Goal: Navigation & Orientation: Find specific page/section

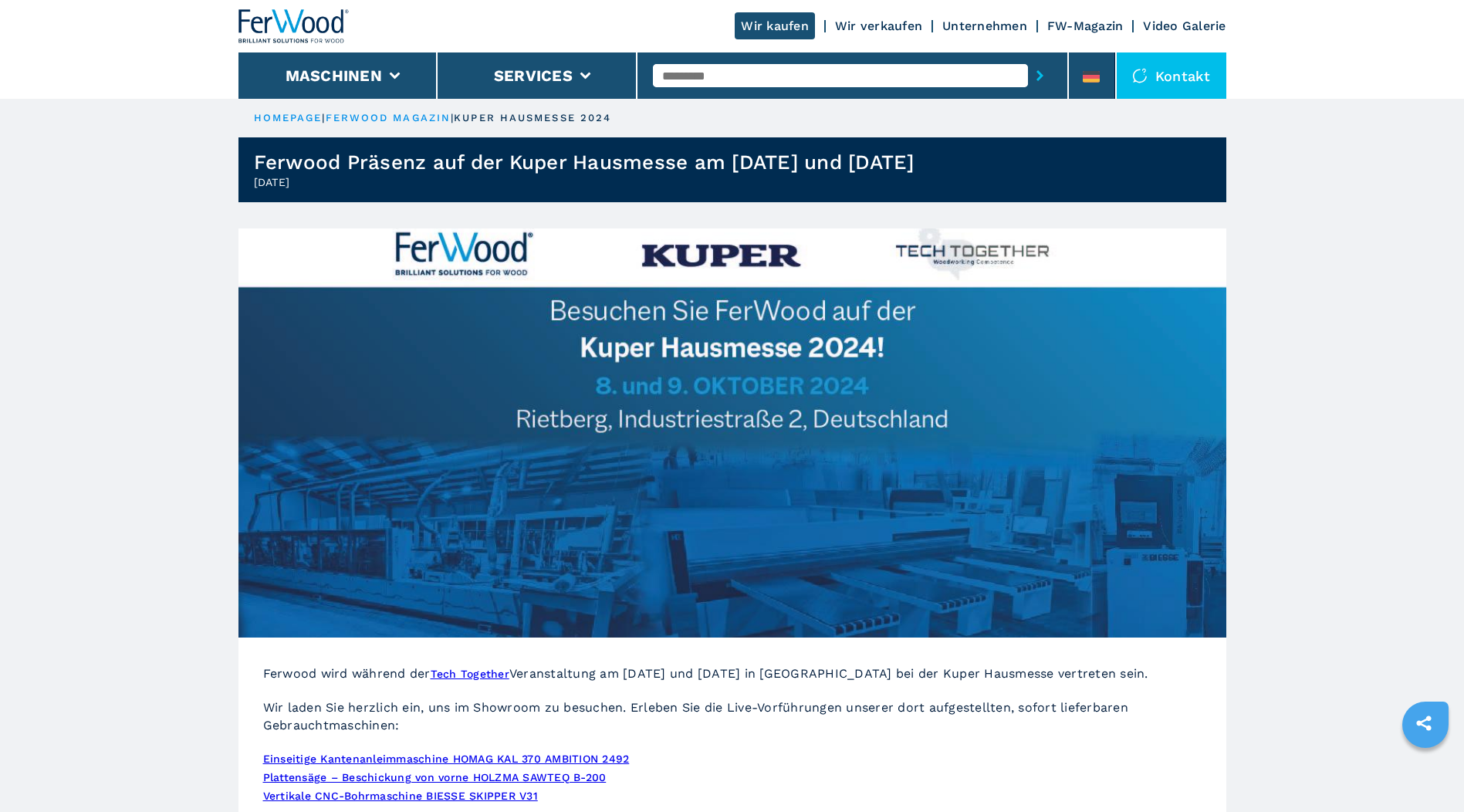
click at [290, 20] on img at bounding box center [294, 26] width 111 height 34
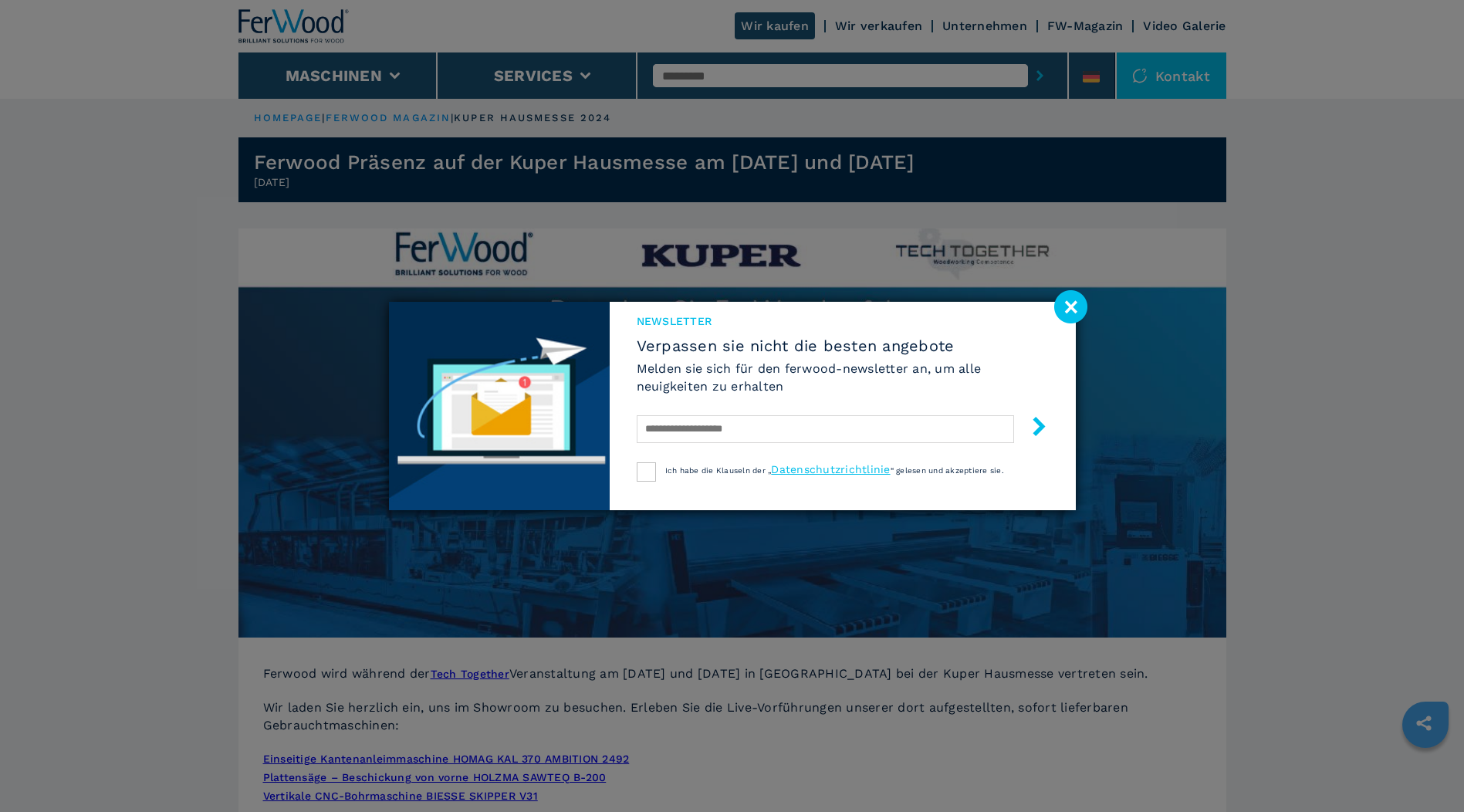
click at [305, 115] on div "Newsletter Verpassen sie nicht die besten angebote Melden sie sich für den ferw…" at bounding box center [732, 406] width 1464 height 812
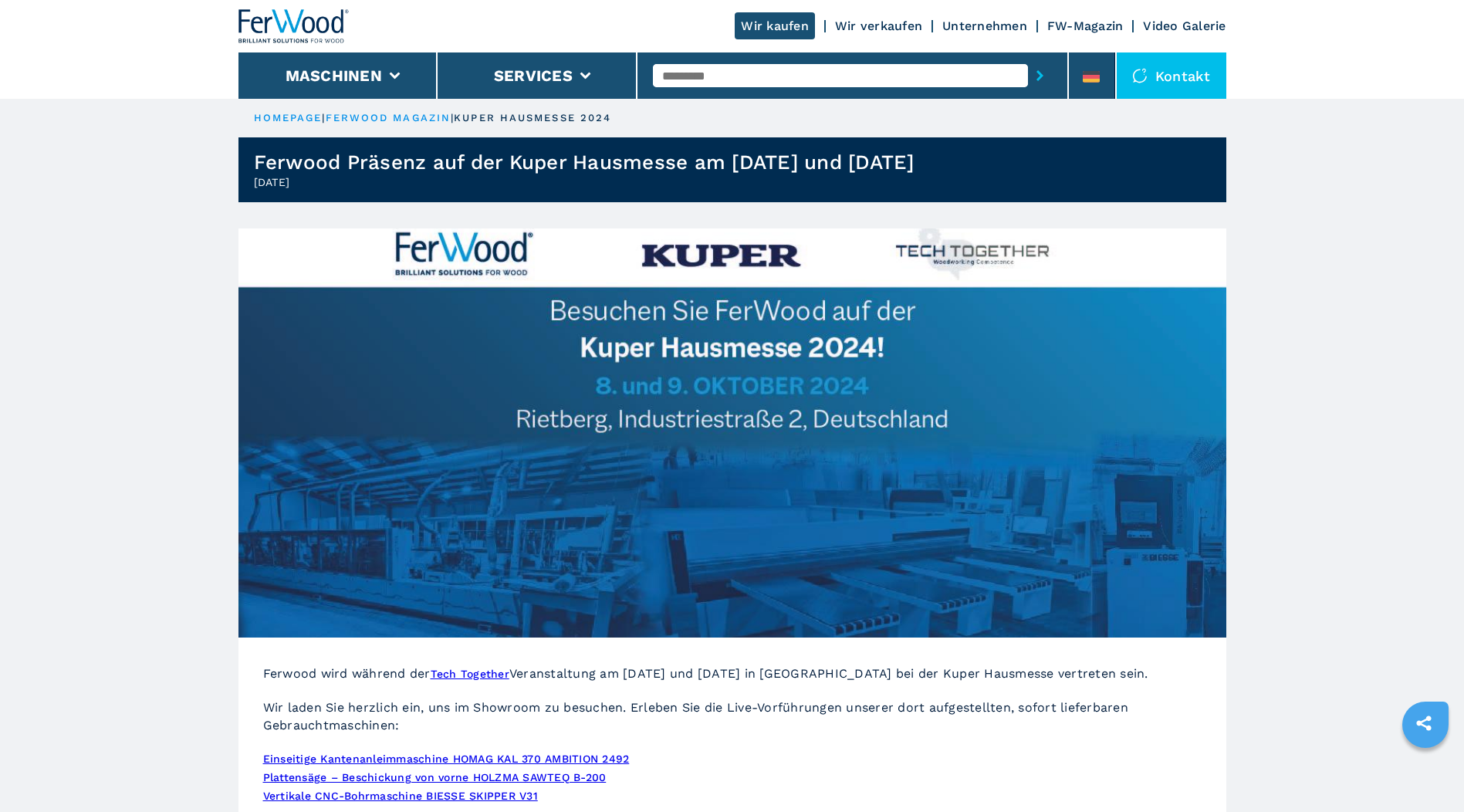
click at [296, 115] on link "HOMEPAGE" at bounding box center [289, 118] width 69 height 12
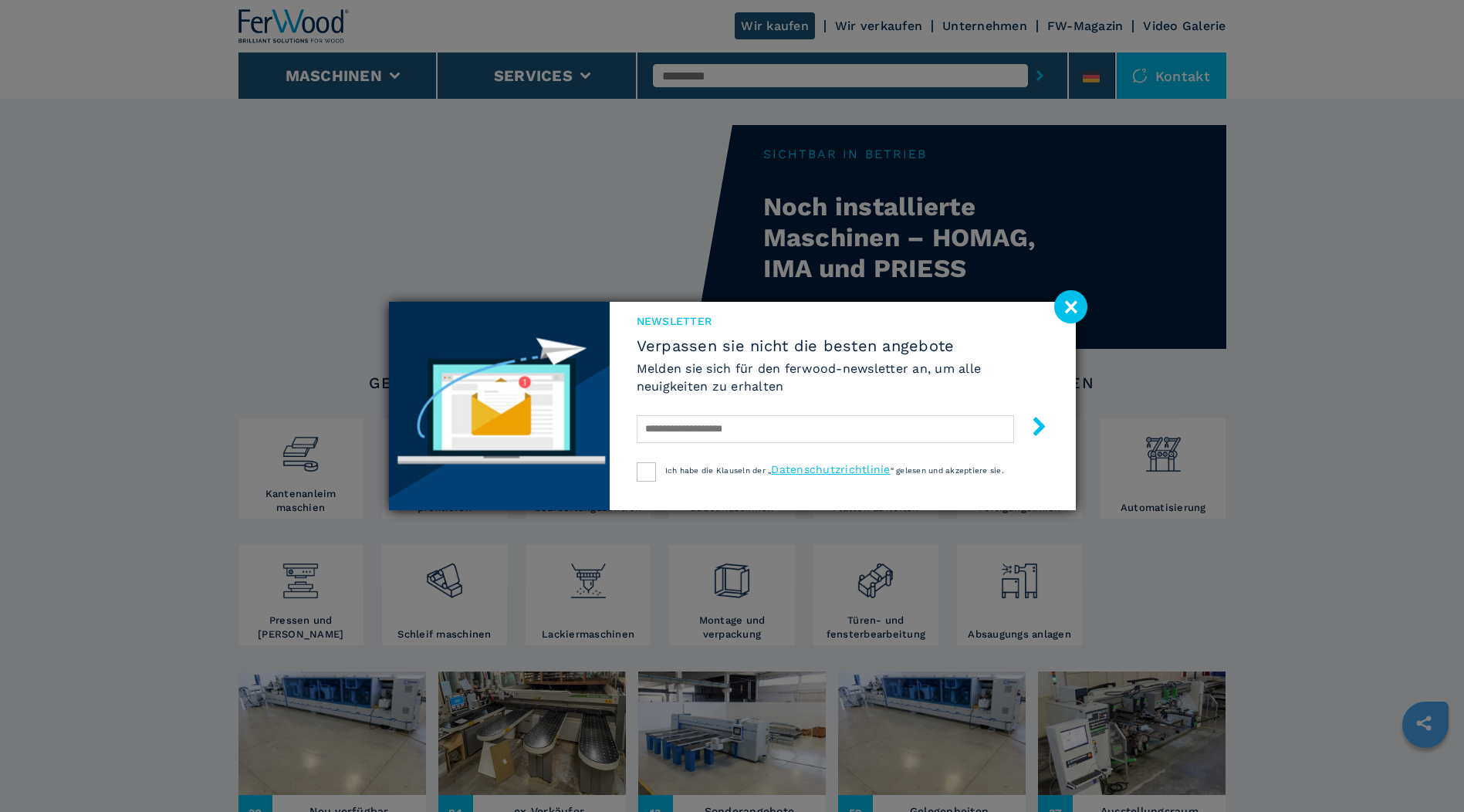
click at [1068, 298] on image at bounding box center [1070, 307] width 34 height 34
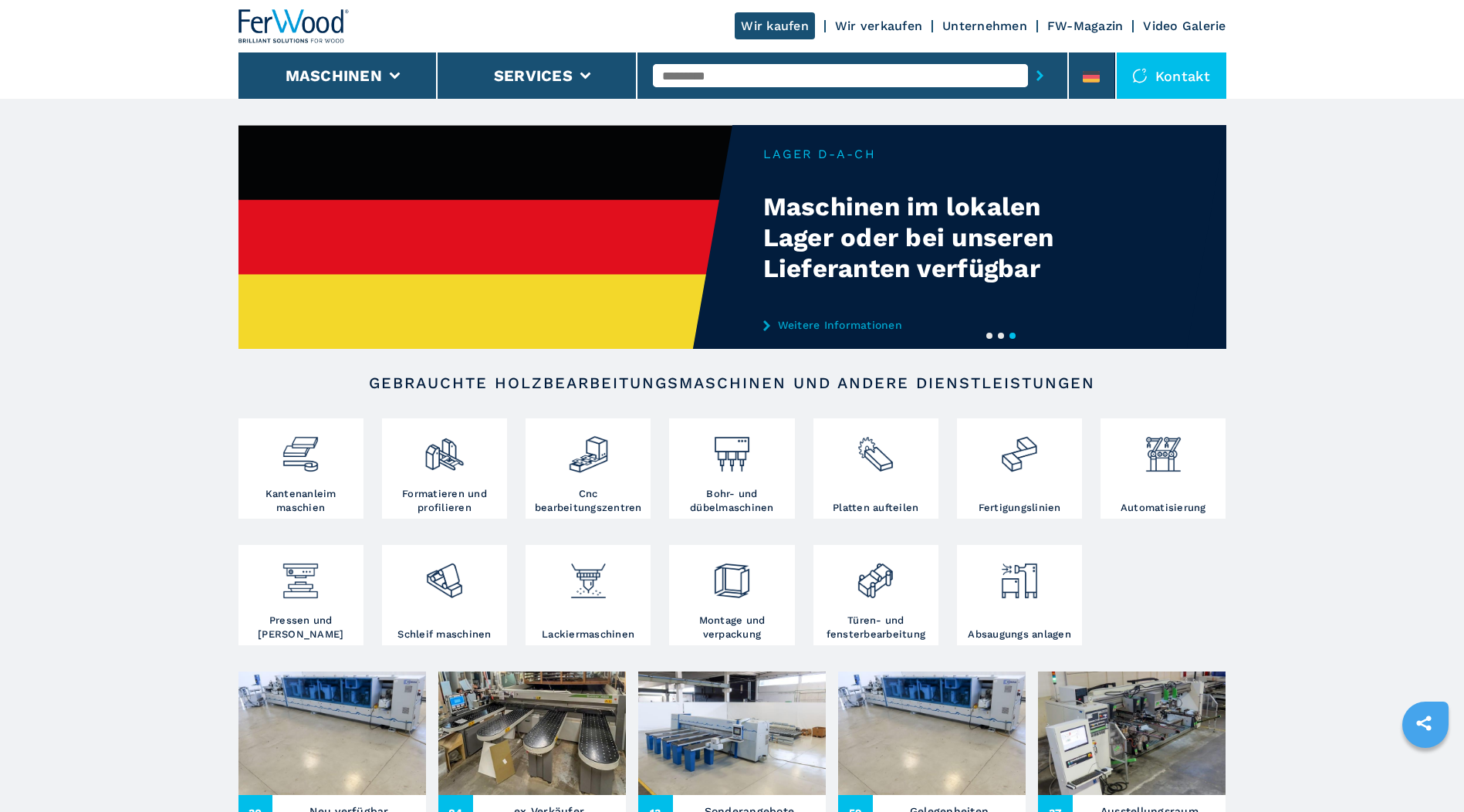
click at [980, 22] on link "Unternehmen" at bounding box center [985, 25] width 85 height 14
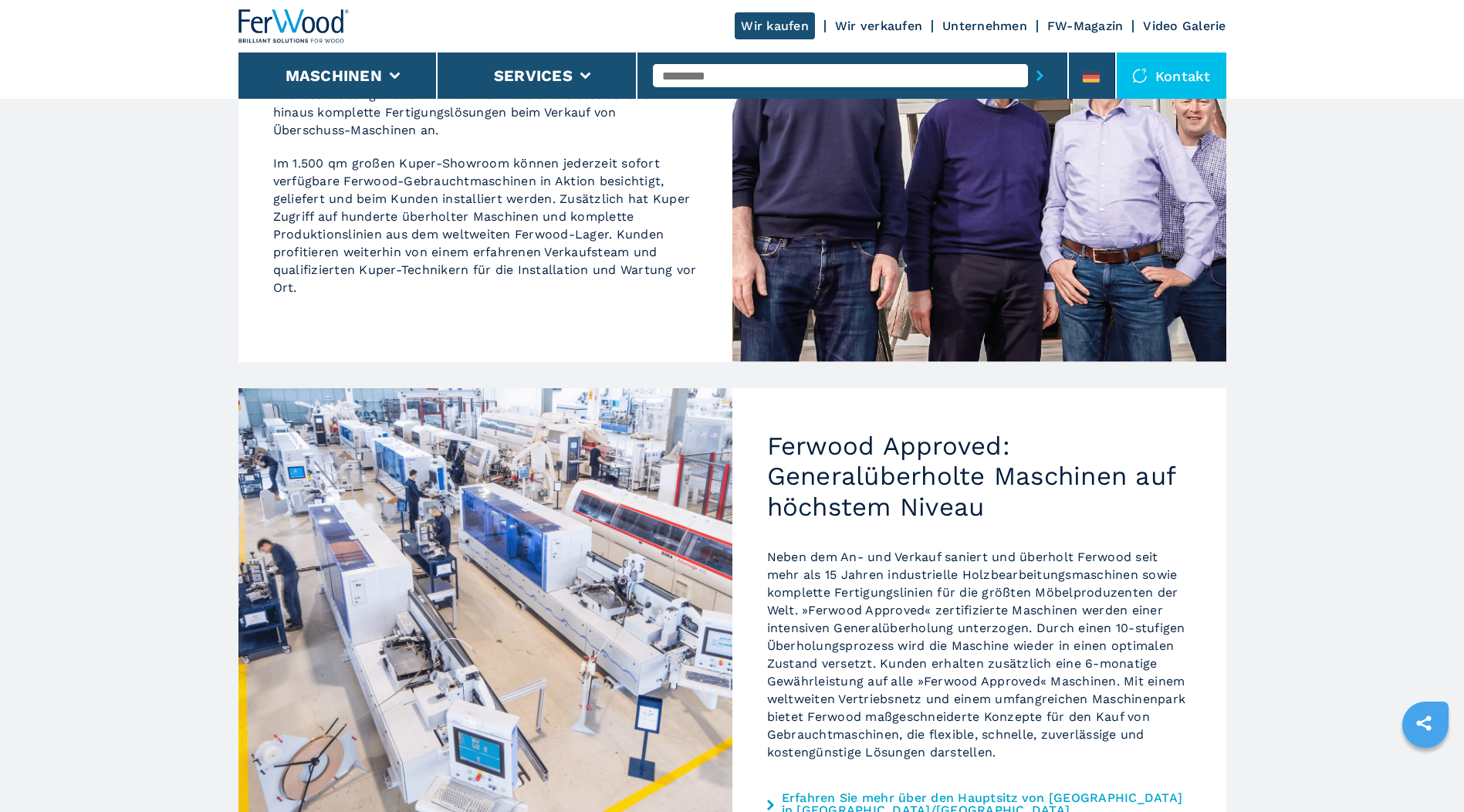
scroll to position [1198, 0]
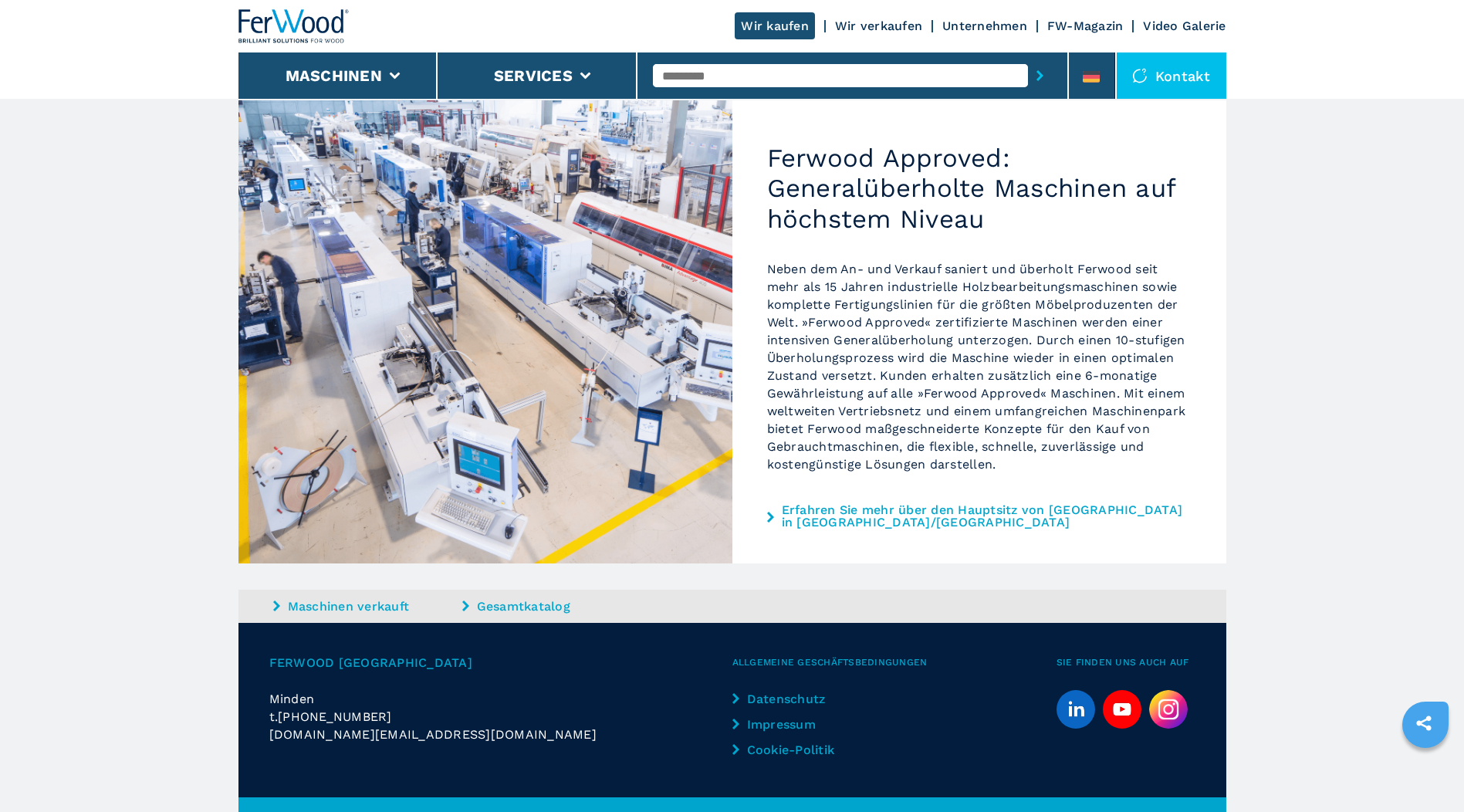
click at [883, 504] on link "Erfahren Sie mehr über den Hauptsitz von Ferwood in Pollenzo/Norditalien" at bounding box center [986, 517] width 409 height 25
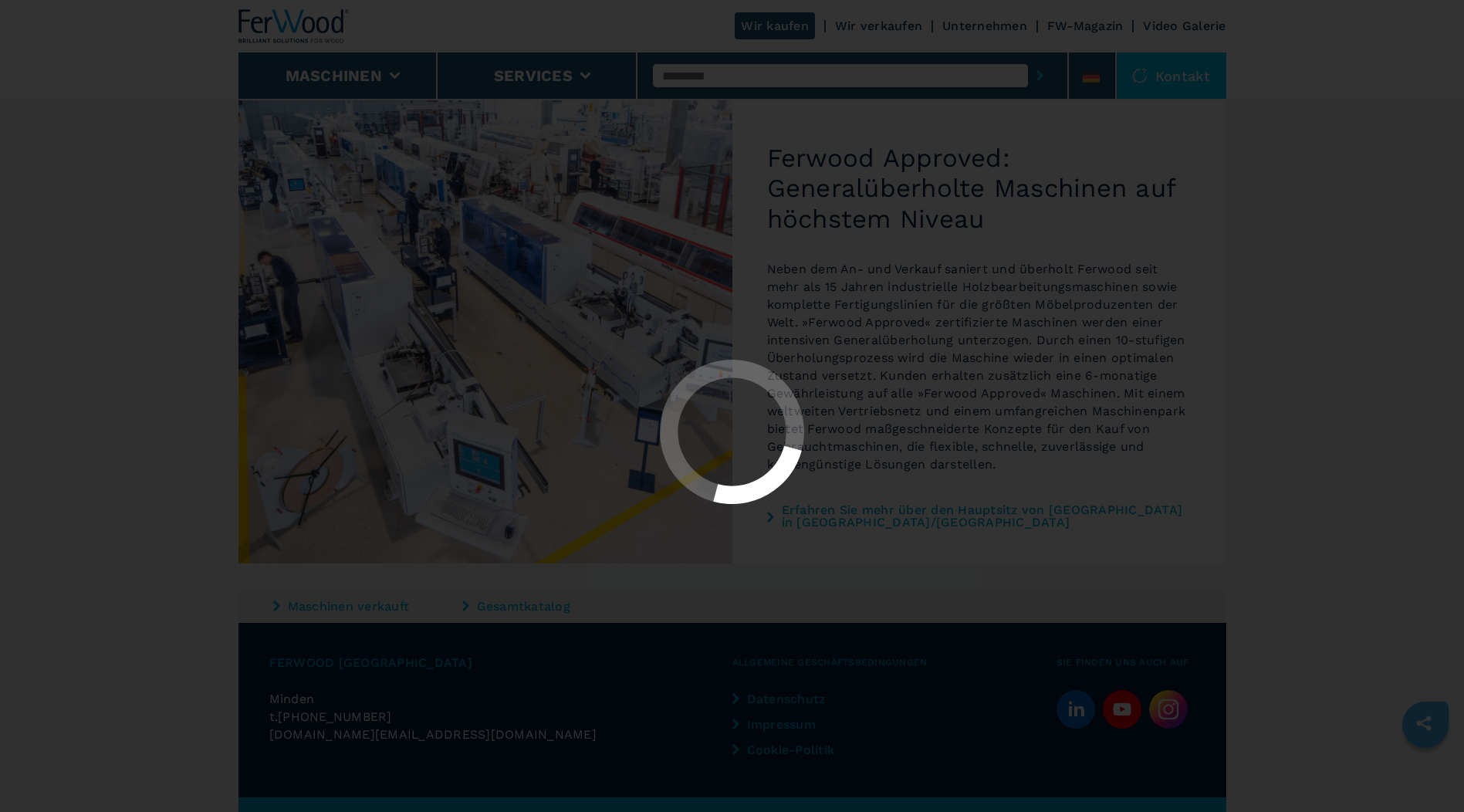
scroll to position [0, 0]
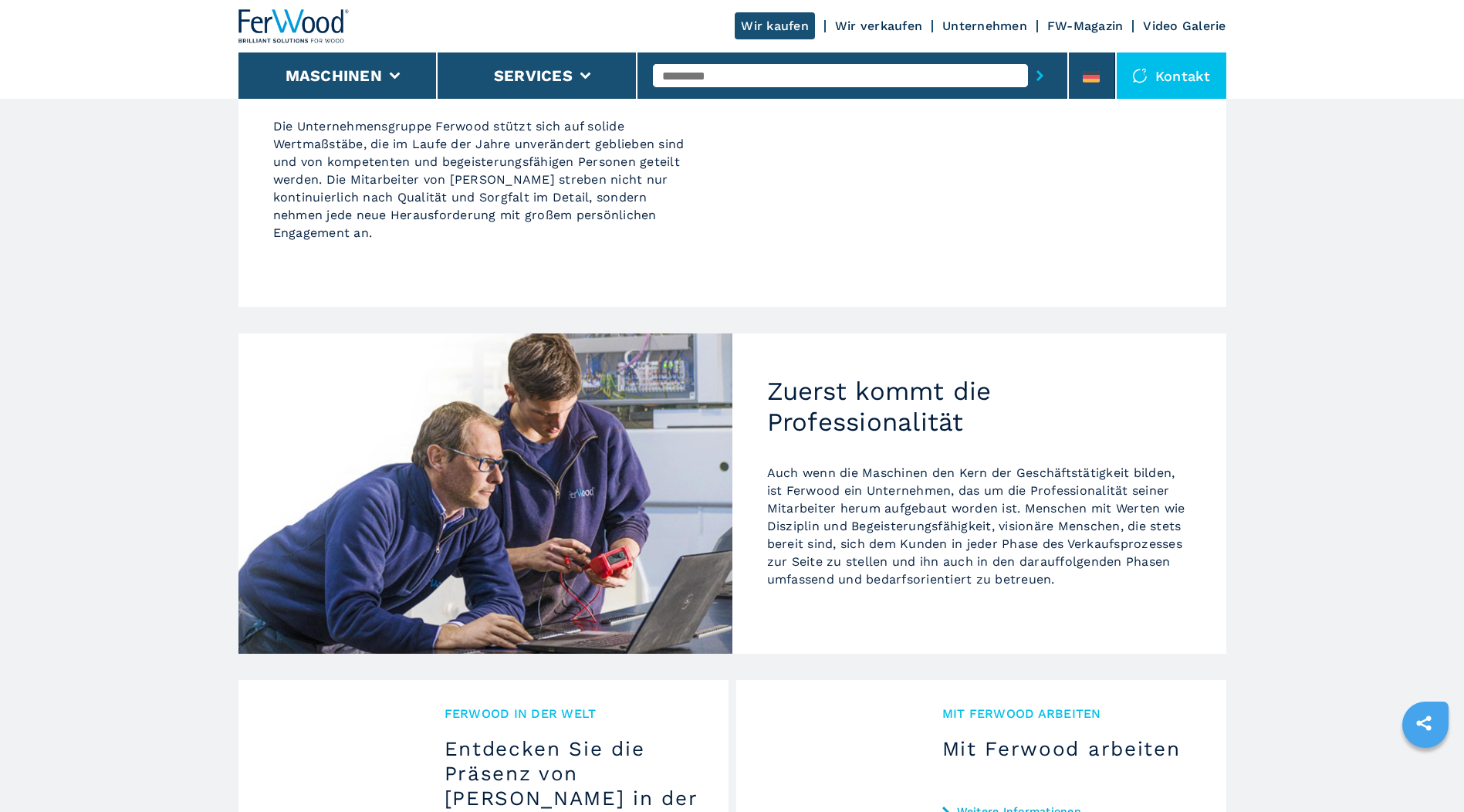
scroll to position [1546, 0]
